Goal: Use online tool/utility: Utilize a website feature to perform a specific function

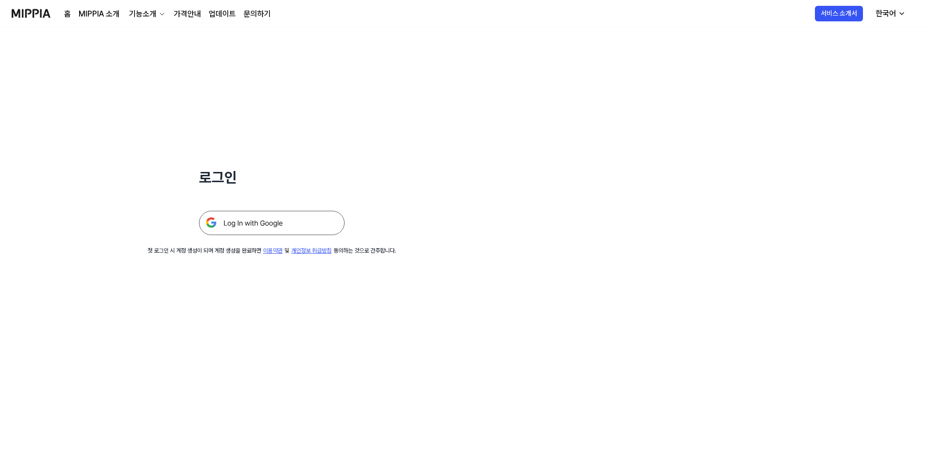
click at [318, 211] on img at bounding box center [272, 223] width 146 height 24
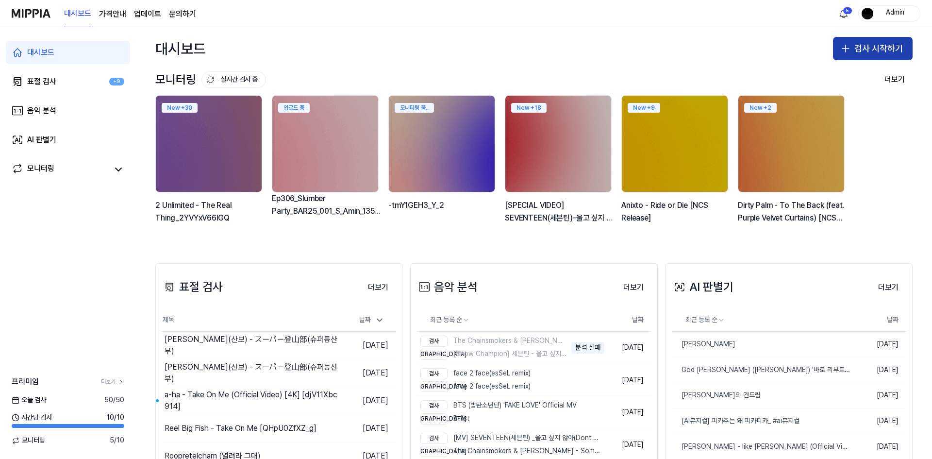
click at [862, 46] on button "검사 시작하기" at bounding box center [873, 48] width 80 height 23
